Goal: Information Seeking & Learning: Learn about a topic

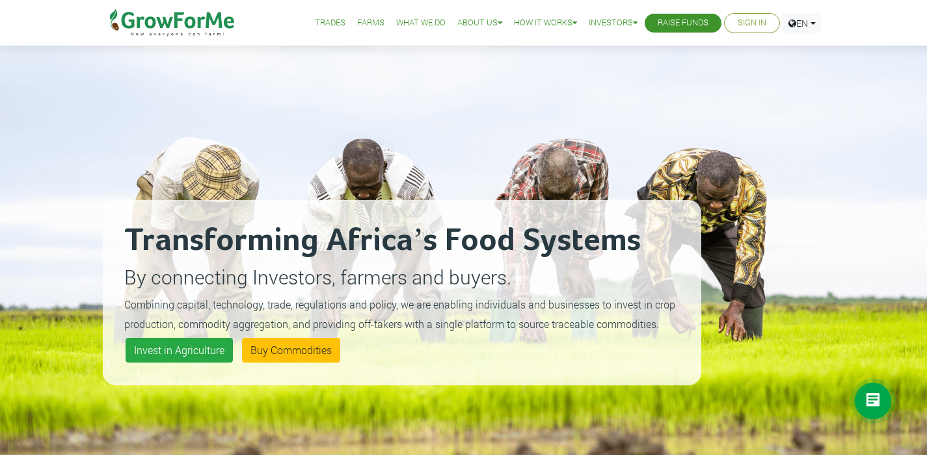
click at [499, 339] on div "Invest in Agriculture Buy Commodities" at bounding box center [401, 349] width 559 height 31
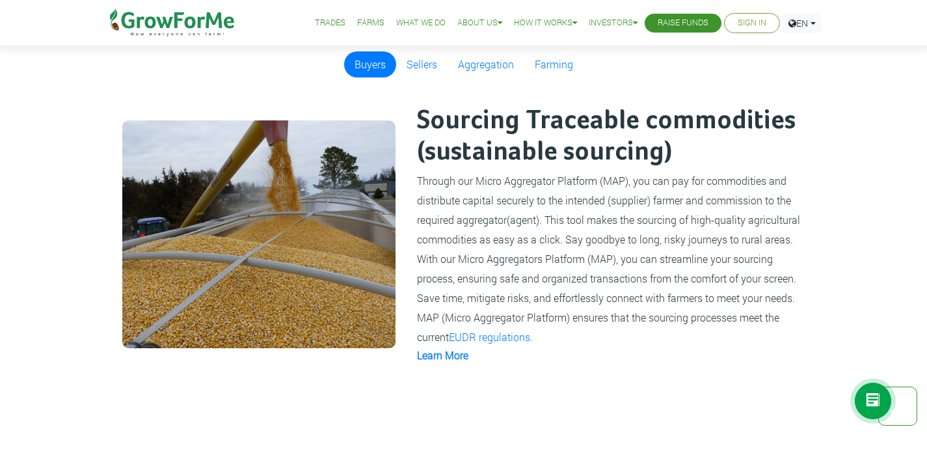
scroll to position [785, 0]
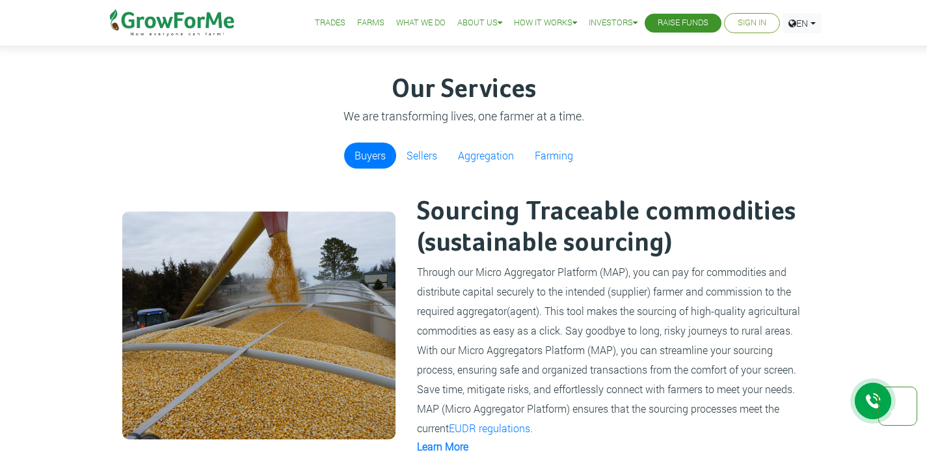
click at [403, 23] on link "What We Do" at bounding box center [420, 23] width 49 height 14
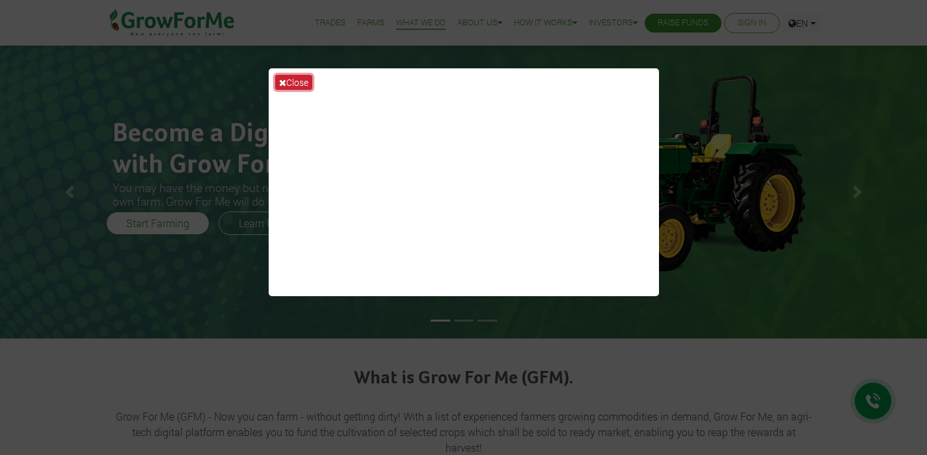
click at [284, 84] on icon at bounding box center [282, 82] width 7 height 9
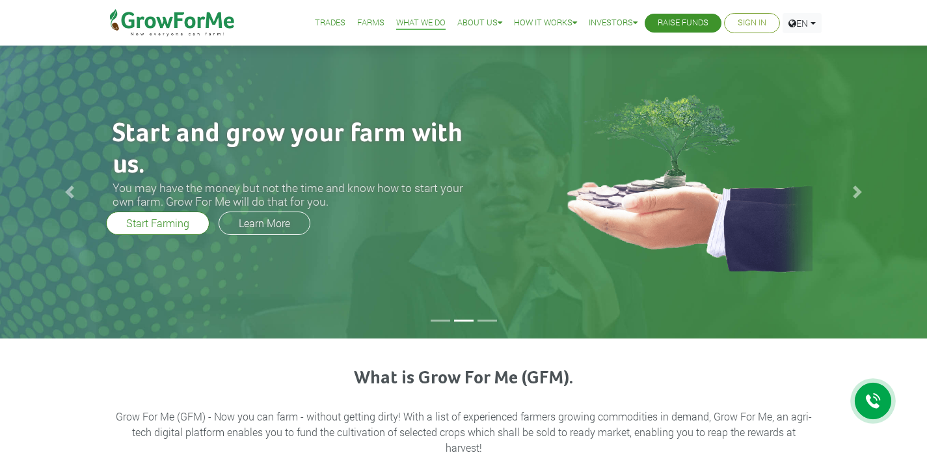
click at [488, 319] on li at bounding box center [487, 320] width 20 height 2
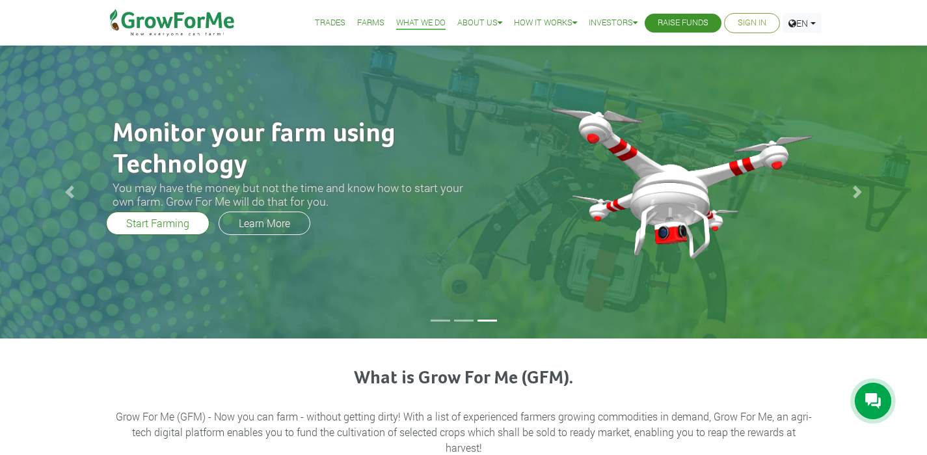
click at [437, 321] on li at bounding box center [440, 320] width 20 height 2
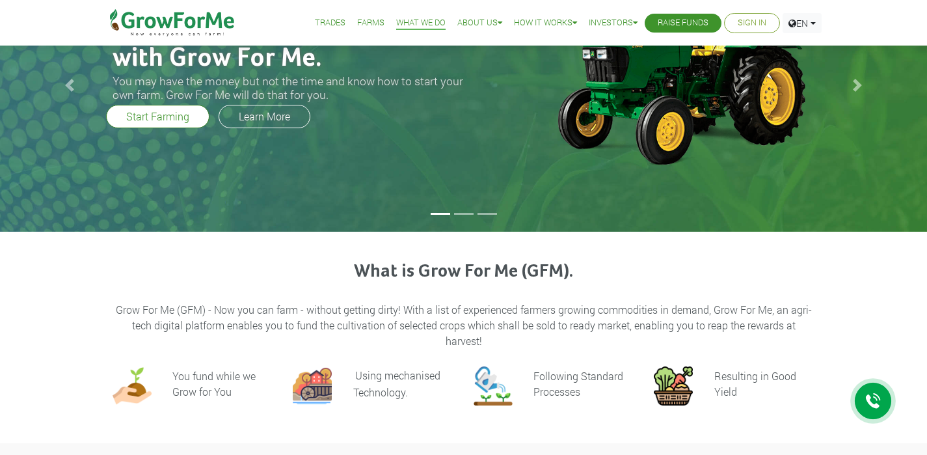
scroll to position [249, 0]
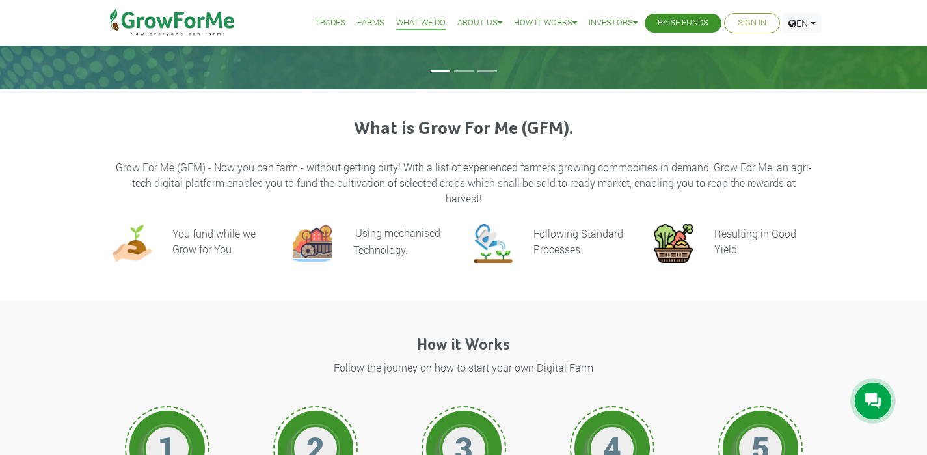
click at [466, 72] on li at bounding box center [464, 71] width 20 height 2
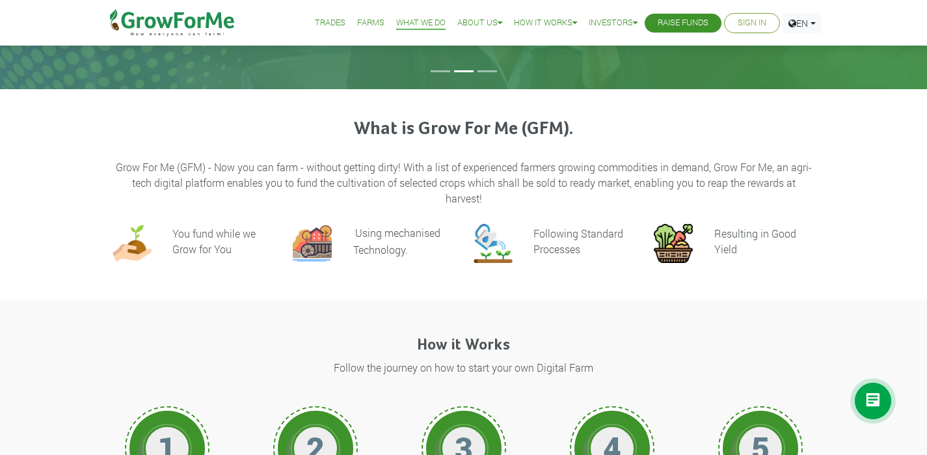
click at [484, 70] on li at bounding box center [487, 71] width 20 height 2
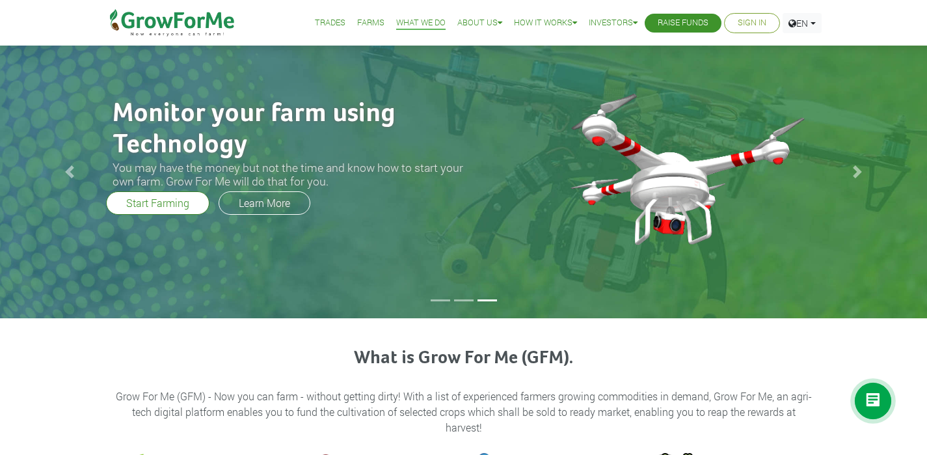
scroll to position [0, 0]
